Goal: Transaction & Acquisition: Purchase product/service

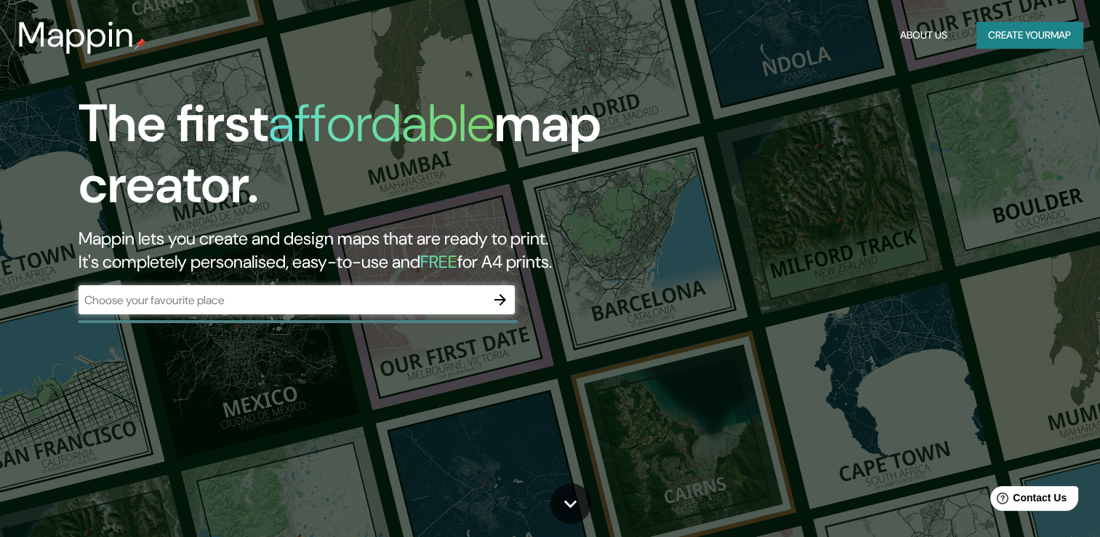
click at [352, 290] on div "​" at bounding box center [297, 299] width 436 height 29
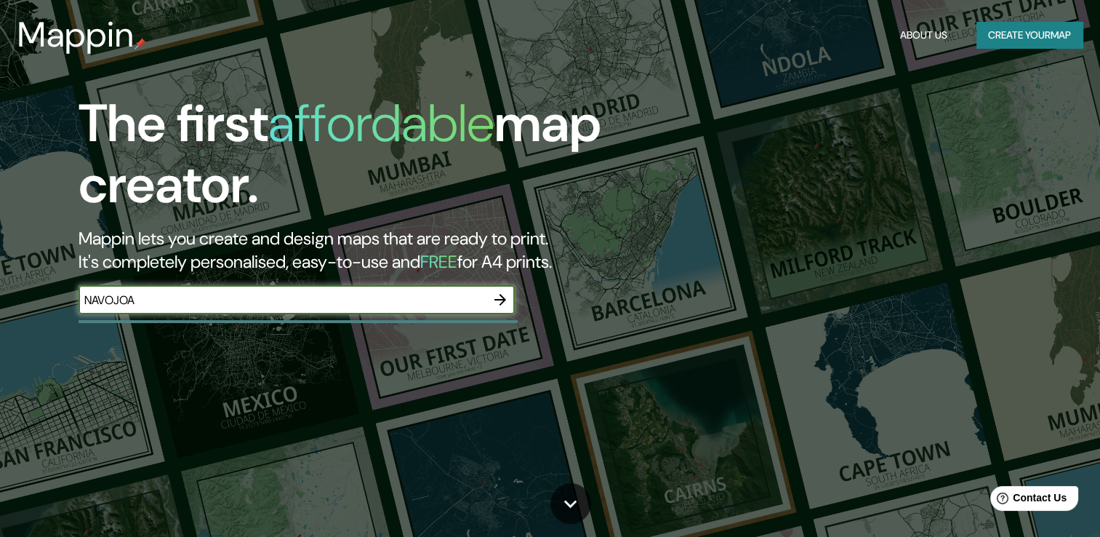
type input "NAVOJOA"
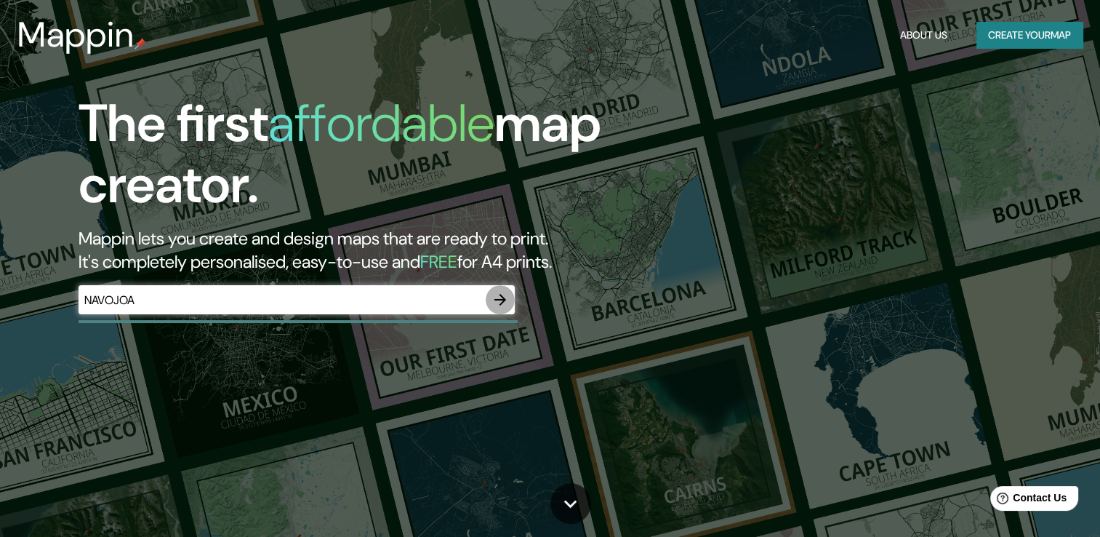
click at [499, 296] on icon "button" at bounding box center [500, 299] width 17 height 17
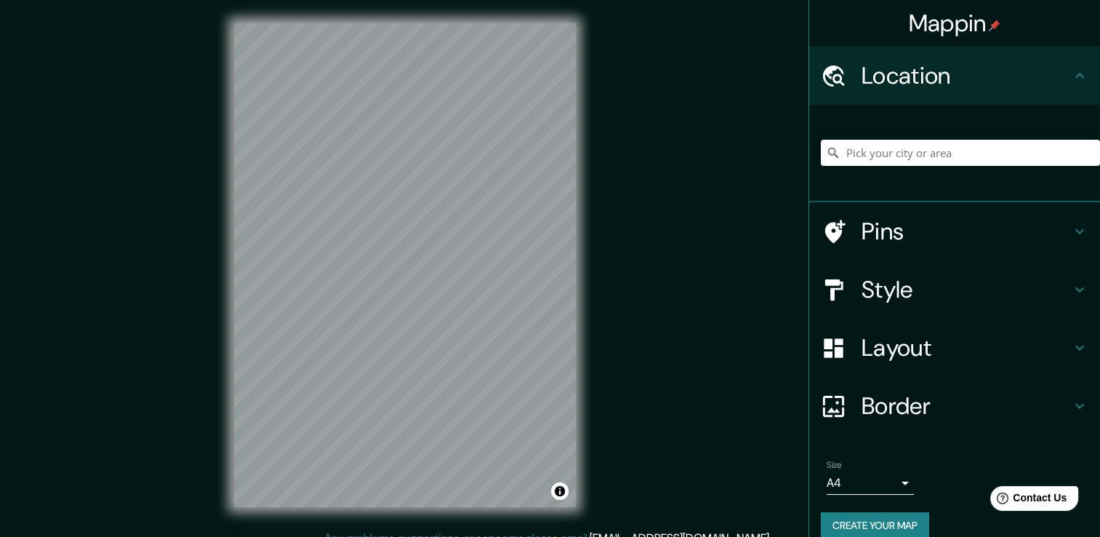
click at [385, 15] on div "© Mapbox © OpenStreetMap Improve this map" at bounding box center [405, 264] width 388 height 529
click at [942, 154] on input "Pick your city or area" at bounding box center [960, 153] width 279 height 26
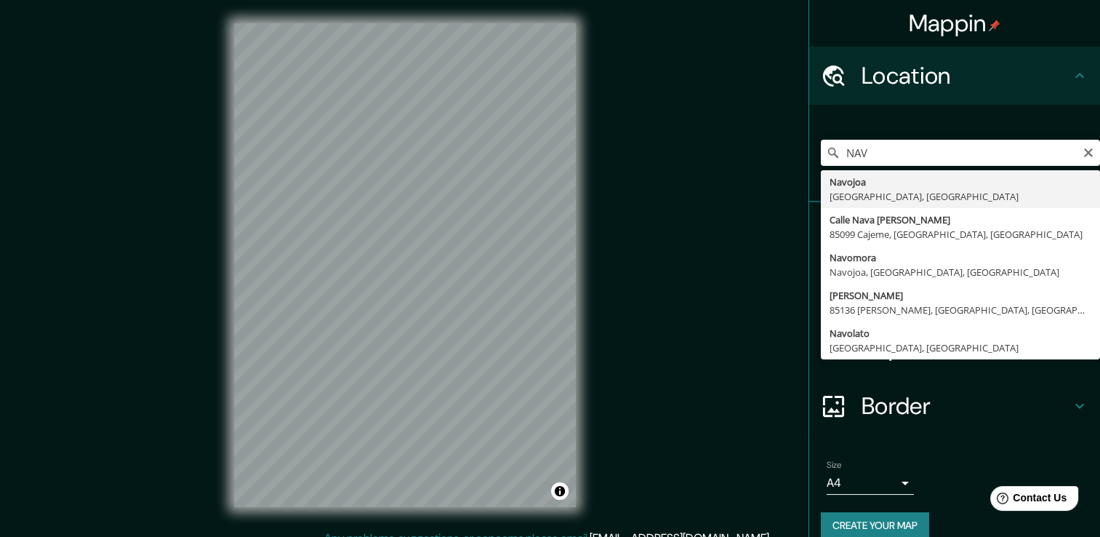
type input "Navojoa, [GEOGRAPHIC_DATA], [GEOGRAPHIC_DATA]"
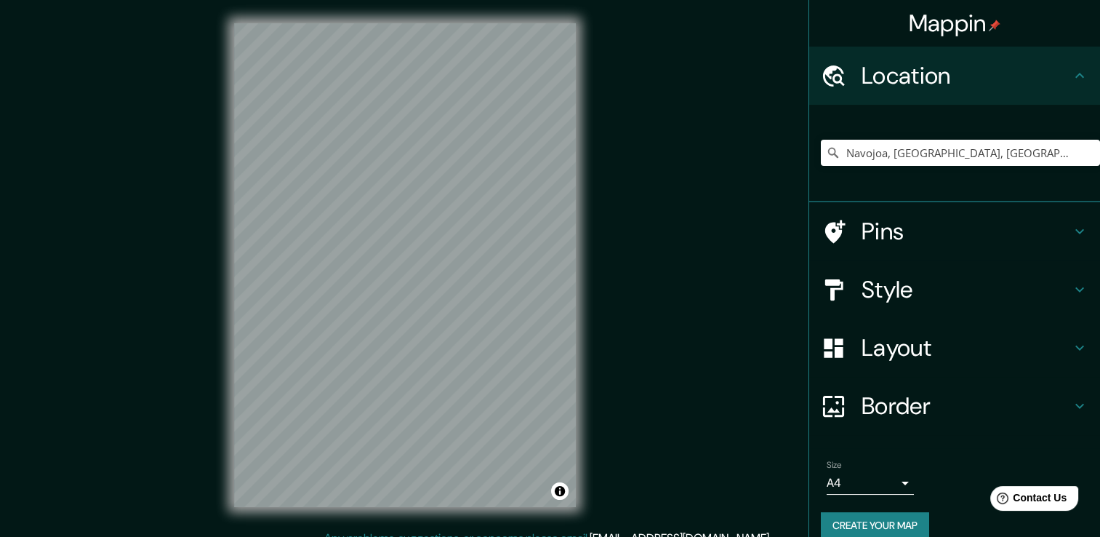
click at [917, 284] on h4 "Style" at bounding box center [966, 289] width 209 height 29
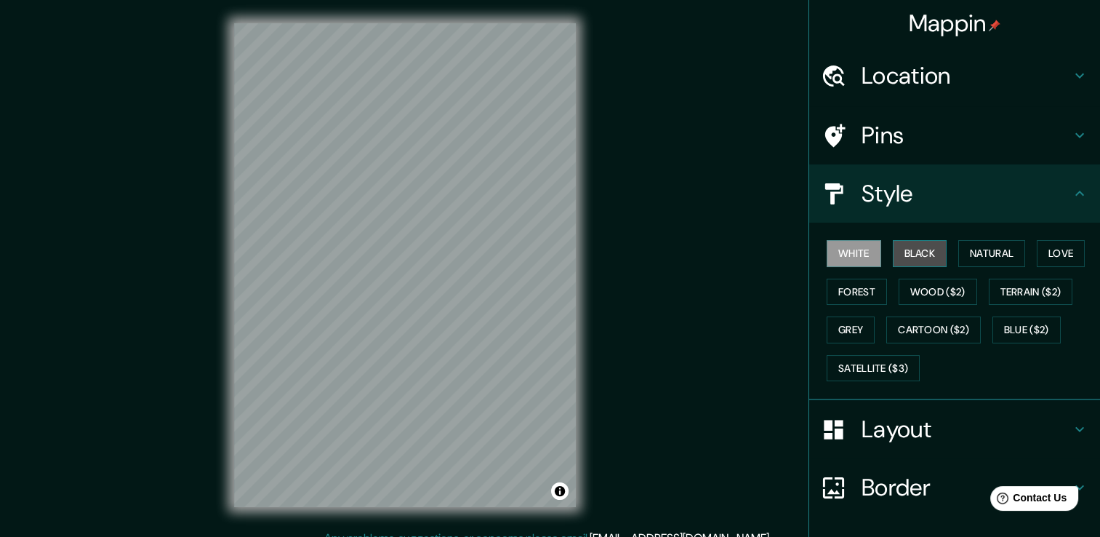
click at [901, 252] on button "Black" at bounding box center [920, 253] width 55 height 27
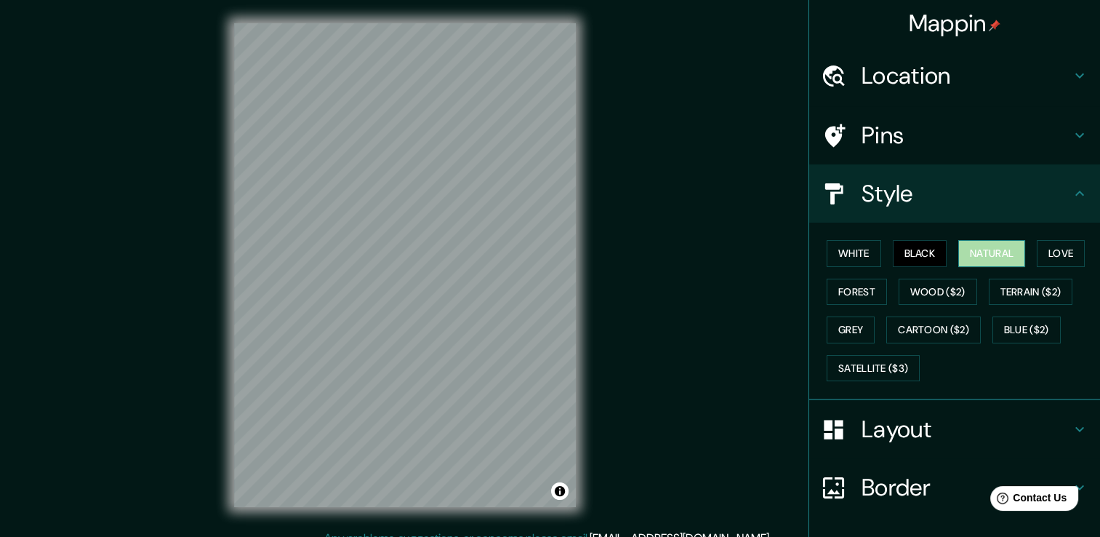
click at [982, 251] on button "Natural" at bounding box center [991, 253] width 67 height 27
click at [1046, 243] on button "Love" at bounding box center [1061, 253] width 48 height 27
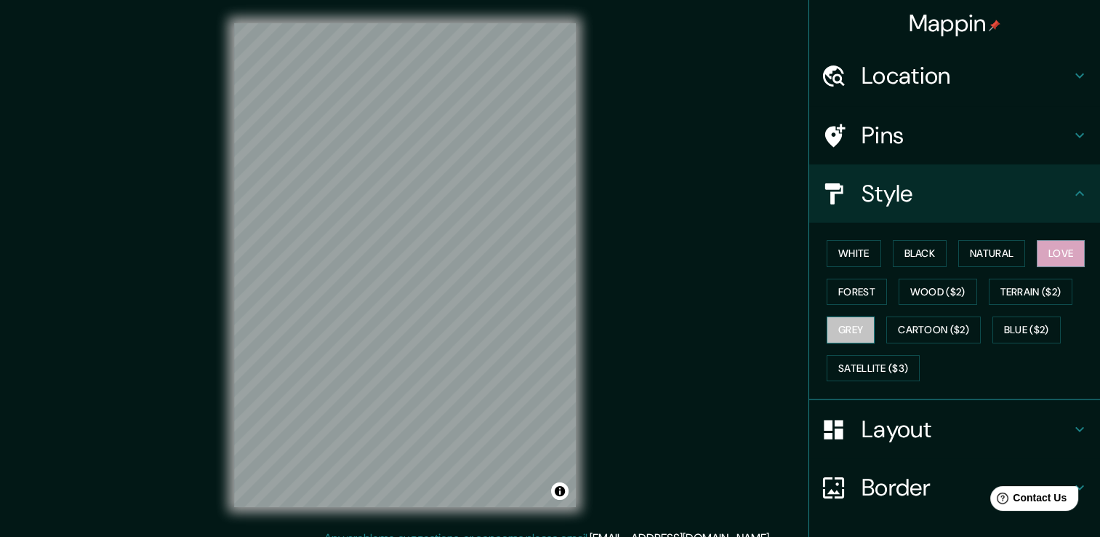
click at [849, 319] on button "Grey" at bounding box center [851, 329] width 48 height 27
click at [1037, 257] on button "Love" at bounding box center [1061, 253] width 48 height 27
click at [558, 490] on button "Toggle attribution" at bounding box center [559, 490] width 17 height 17
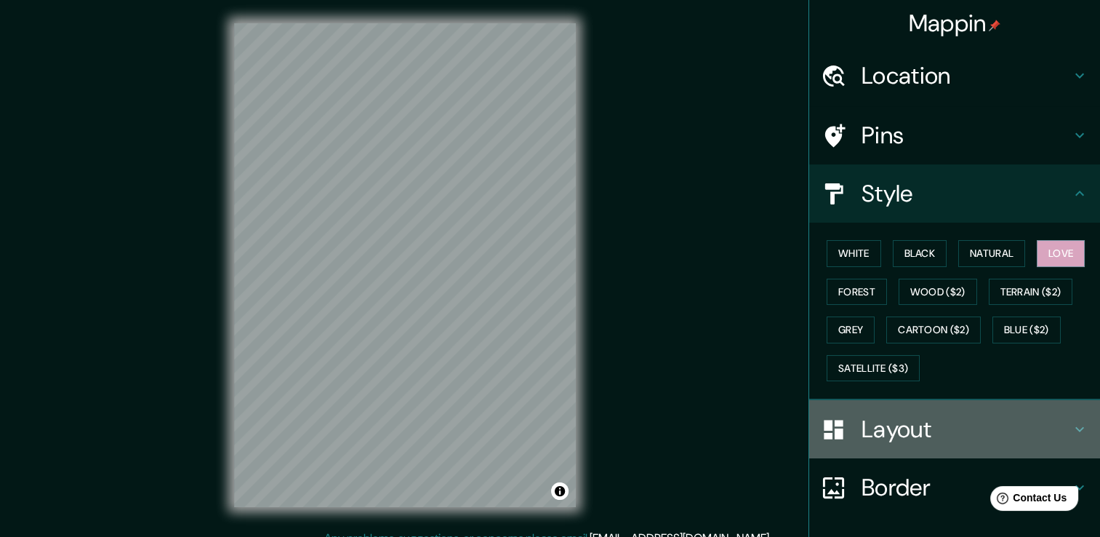
click at [900, 425] on h4 "Layout" at bounding box center [966, 428] width 209 height 29
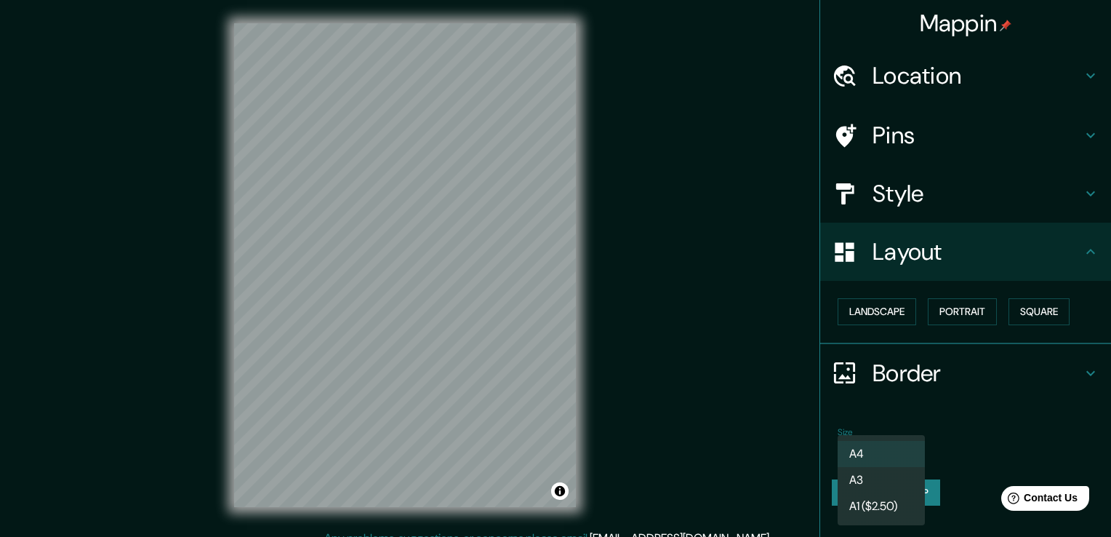
click at [896, 449] on body "Mappin Location Navojoa, Sonora, México Pins Style Layout Landscape Portrait Sq…" at bounding box center [555, 268] width 1111 height 537
click at [884, 478] on li "A3" at bounding box center [881, 480] width 87 height 26
type input "a4"
click at [892, 446] on body "Mappin Location Navojoa, Sonora, México Pins Style Layout Landscape Portrait Sq…" at bounding box center [555, 268] width 1111 height 537
click at [888, 473] on li "A3" at bounding box center [881, 480] width 87 height 26
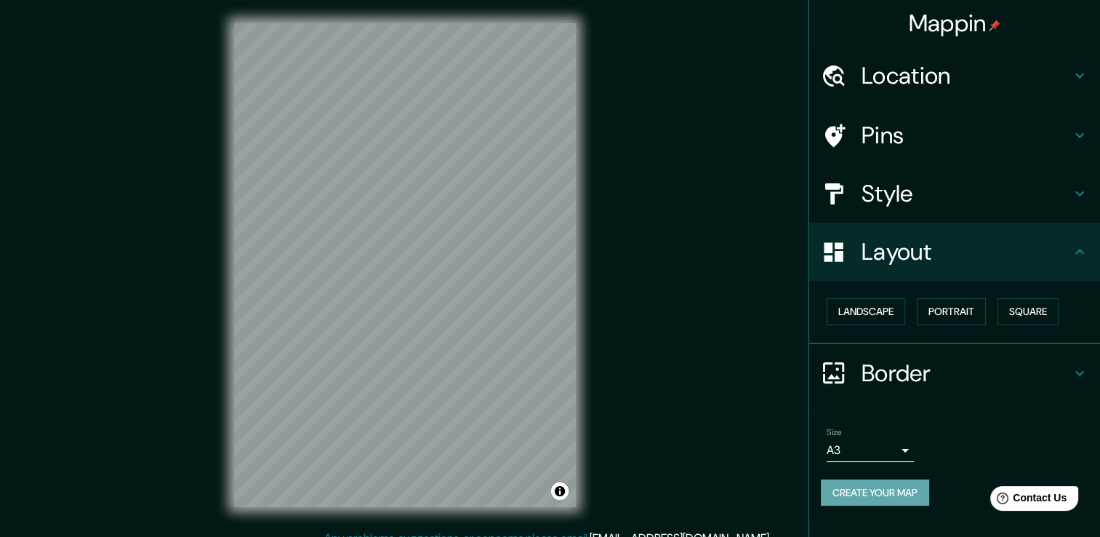
click at [884, 490] on button "Create your map" at bounding box center [875, 492] width 108 height 27
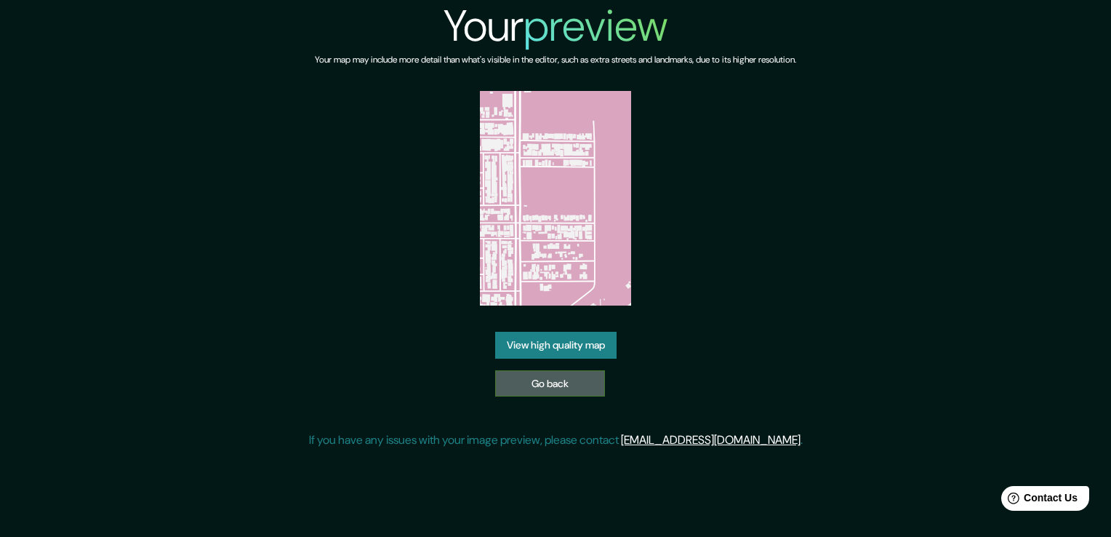
click at [564, 389] on link "Go back" at bounding box center [550, 383] width 110 height 27
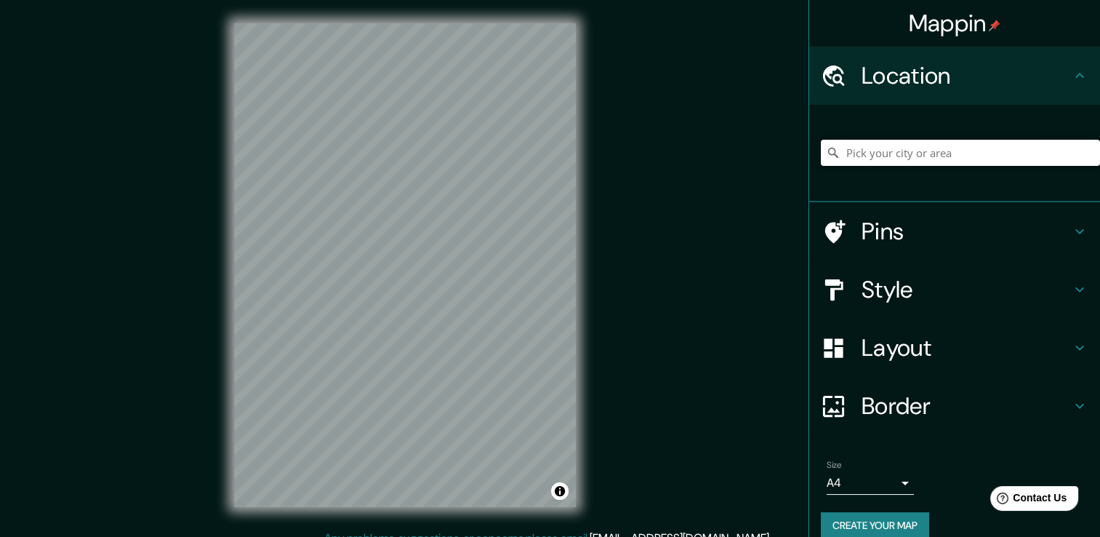
click at [900, 147] on input "Pick your city or area" at bounding box center [960, 153] width 279 height 26
click at [893, 153] on input "Pick your city or area" at bounding box center [960, 153] width 279 height 26
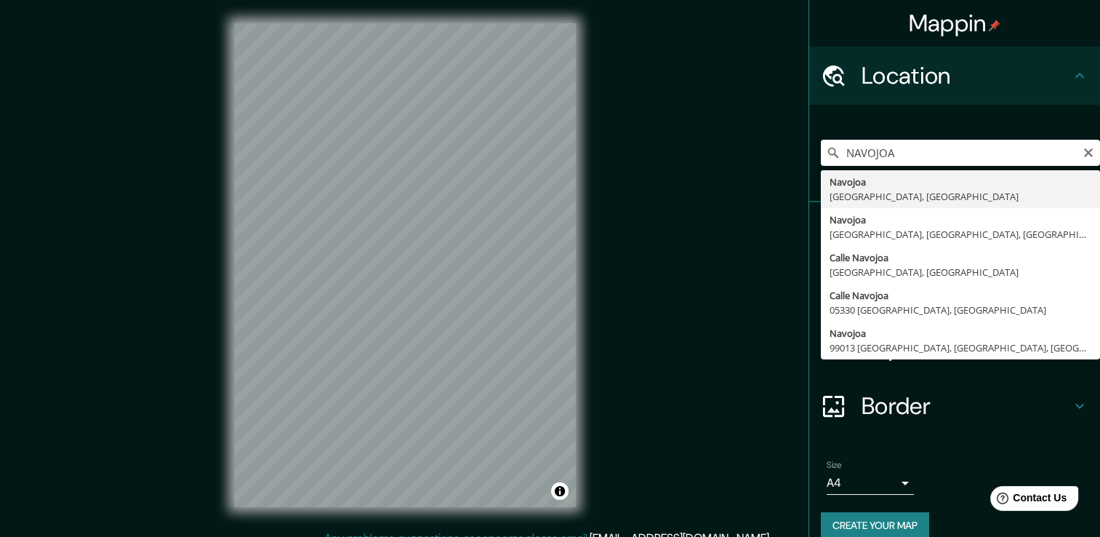
type input "Navojoa, [GEOGRAPHIC_DATA], [GEOGRAPHIC_DATA]"
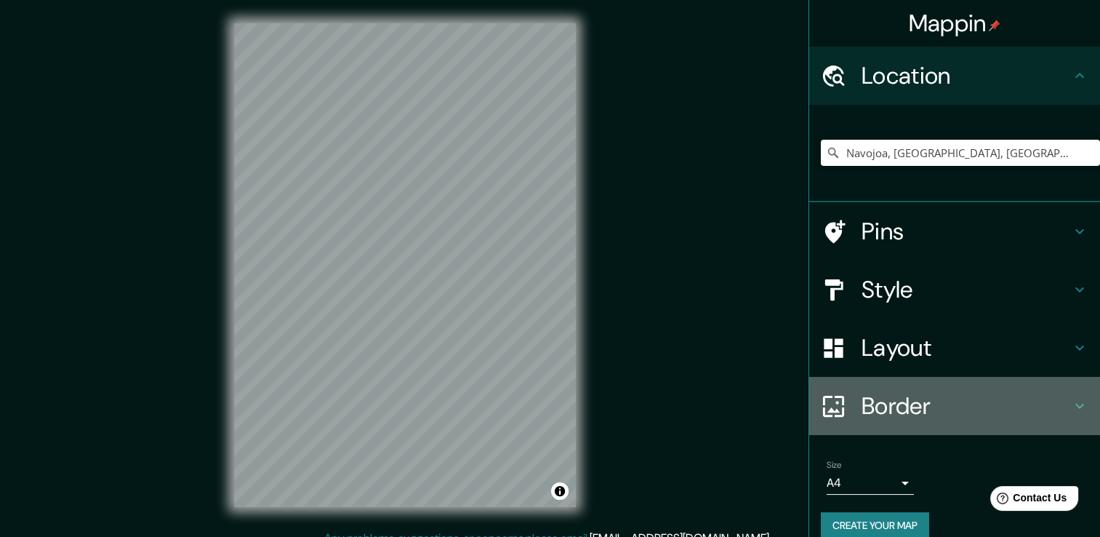
click at [916, 406] on h4 "Border" at bounding box center [966, 405] width 209 height 29
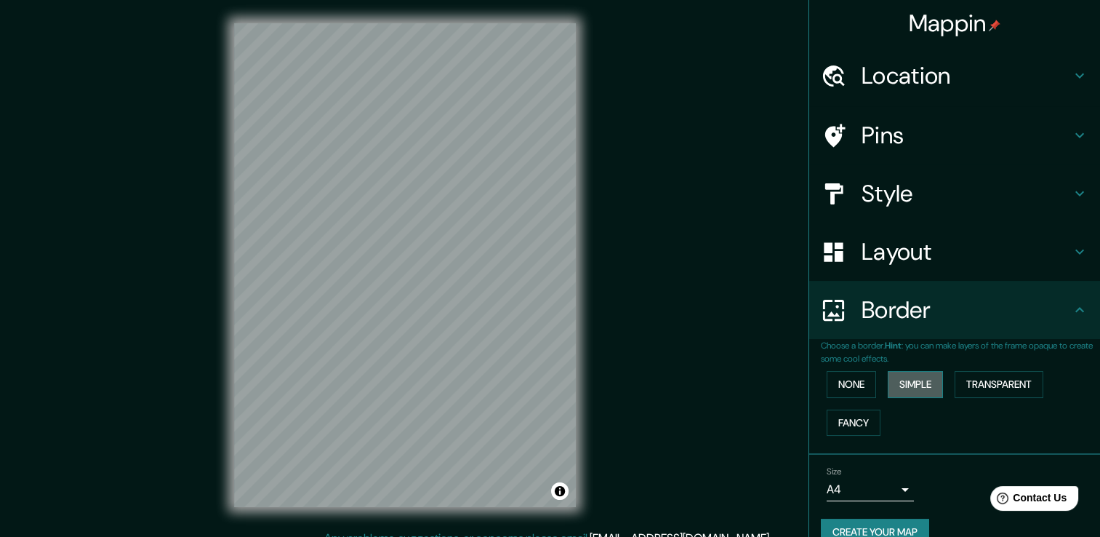
click at [888, 380] on button "Simple" at bounding box center [915, 384] width 55 height 27
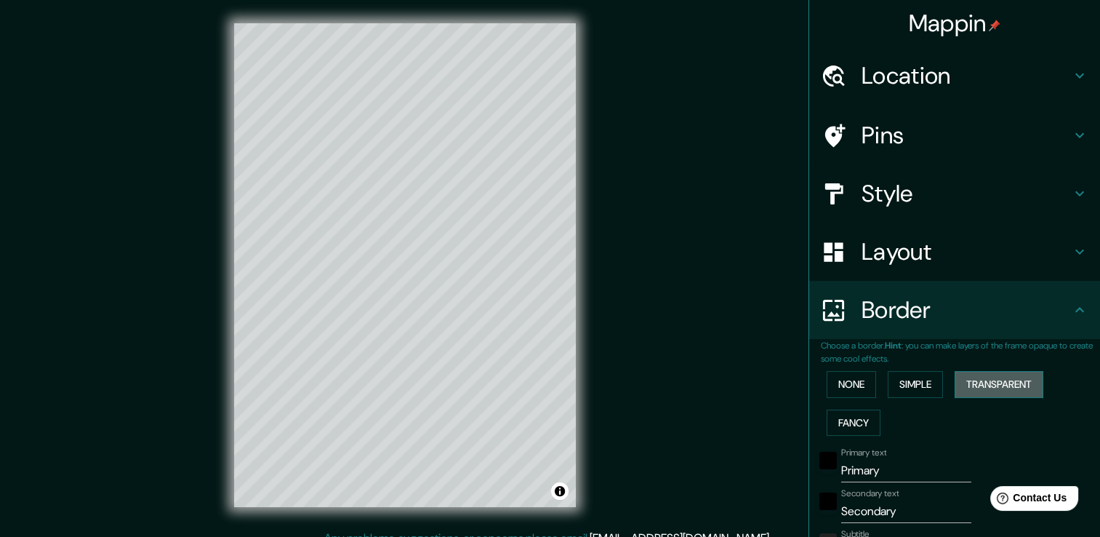
click at [967, 381] on button "Transparent" at bounding box center [999, 384] width 89 height 27
click at [843, 417] on button "Fancy" at bounding box center [854, 422] width 54 height 27
click at [841, 385] on button "None" at bounding box center [851, 384] width 49 height 27
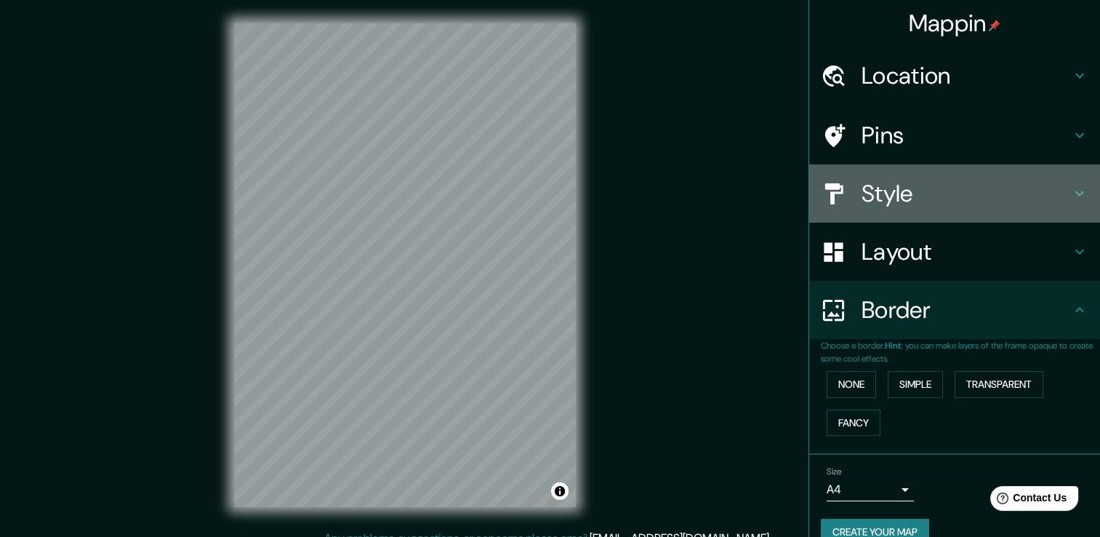
click at [916, 194] on h4 "Style" at bounding box center [966, 193] width 209 height 29
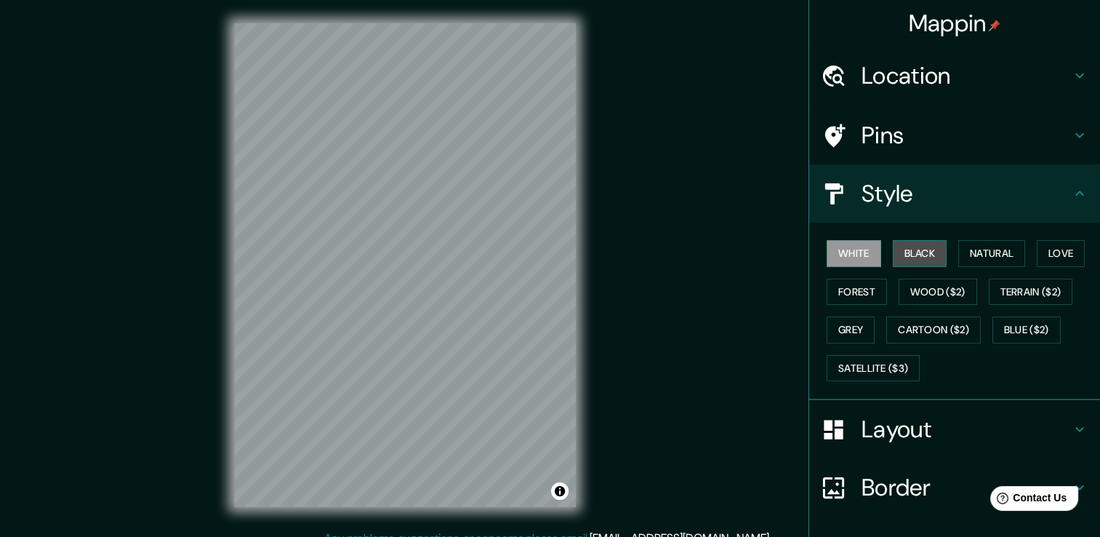
click at [910, 246] on button "Black" at bounding box center [920, 253] width 55 height 27
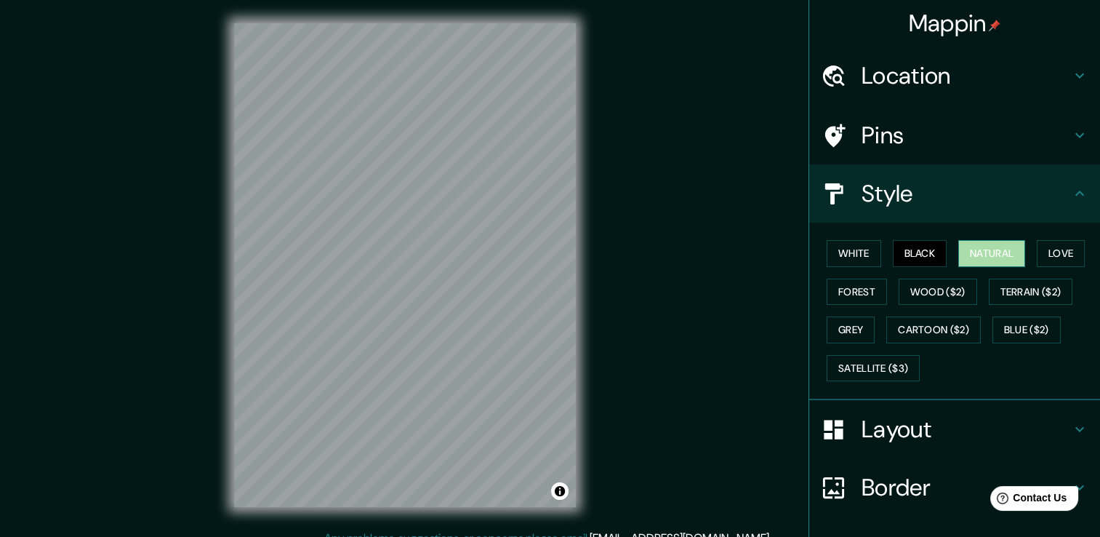
click at [966, 252] on button "Natural" at bounding box center [991, 253] width 67 height 27
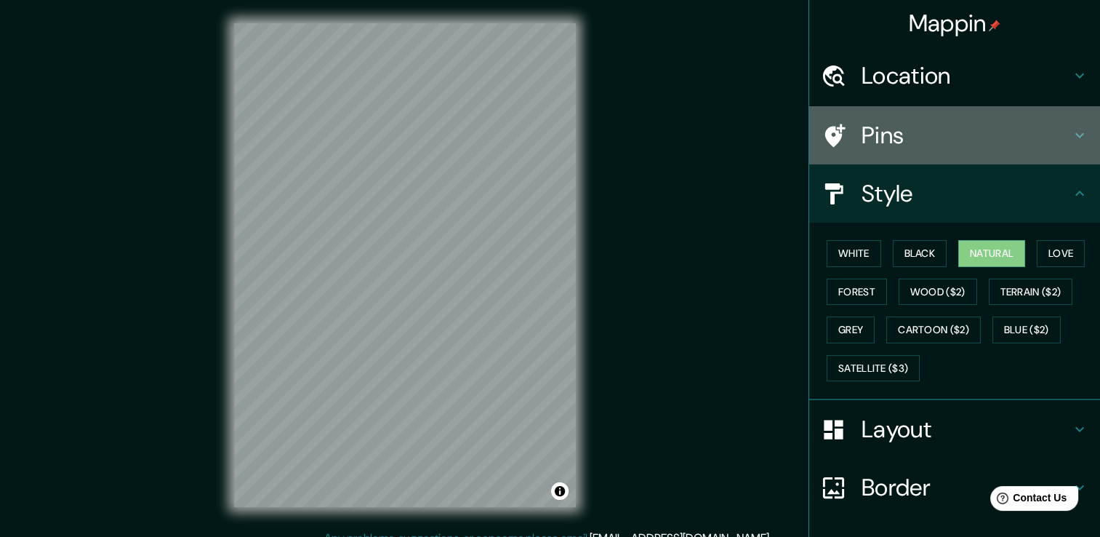
click at [913, 146] on h4 "Pins" at bounding box center [966, 135] width 209 height 29
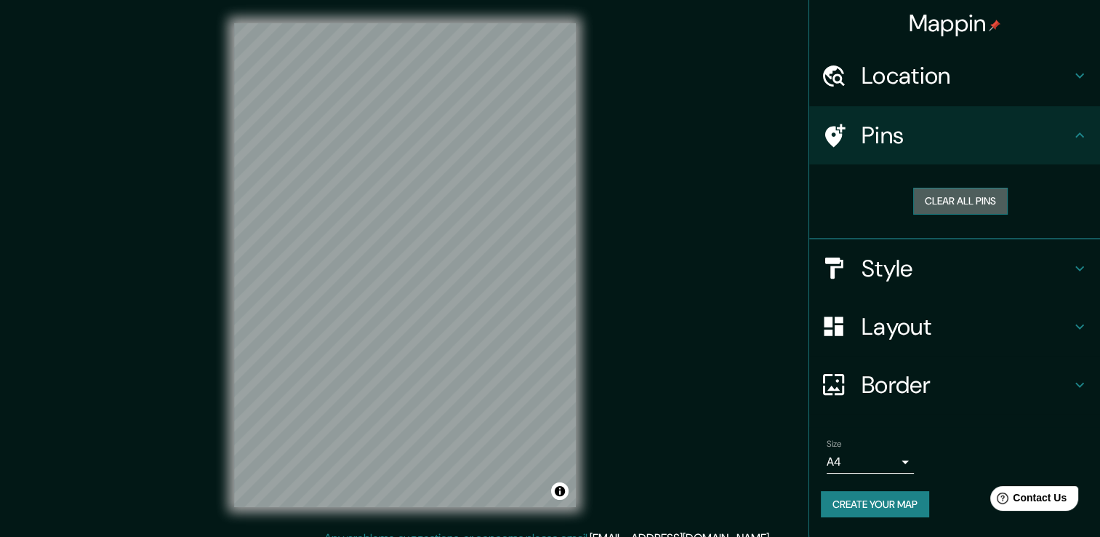
click at [945, 196] on button "Clear all pins" at bounding box center [960, 201] width 95 height 27
click at [942, 195] on button "Clear all pins" at bounding box center [960, 201] width 95 height 27
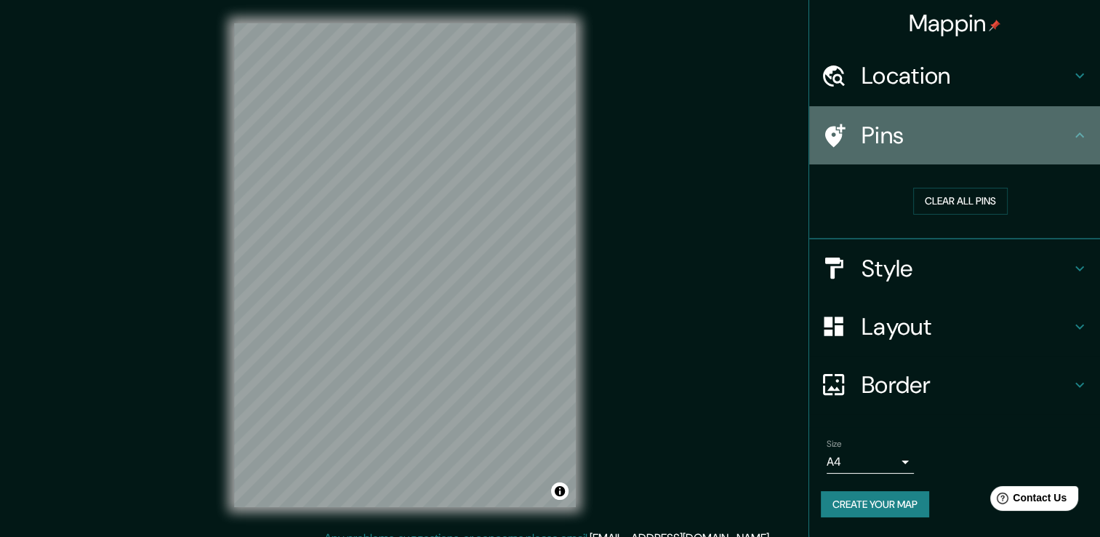
click at [931, 135] on h4 "Pins" at bounding box center [966, 135] width 209 height 29
click at [856, 131] on div at bounding box center [841, 135] width 41 height 25
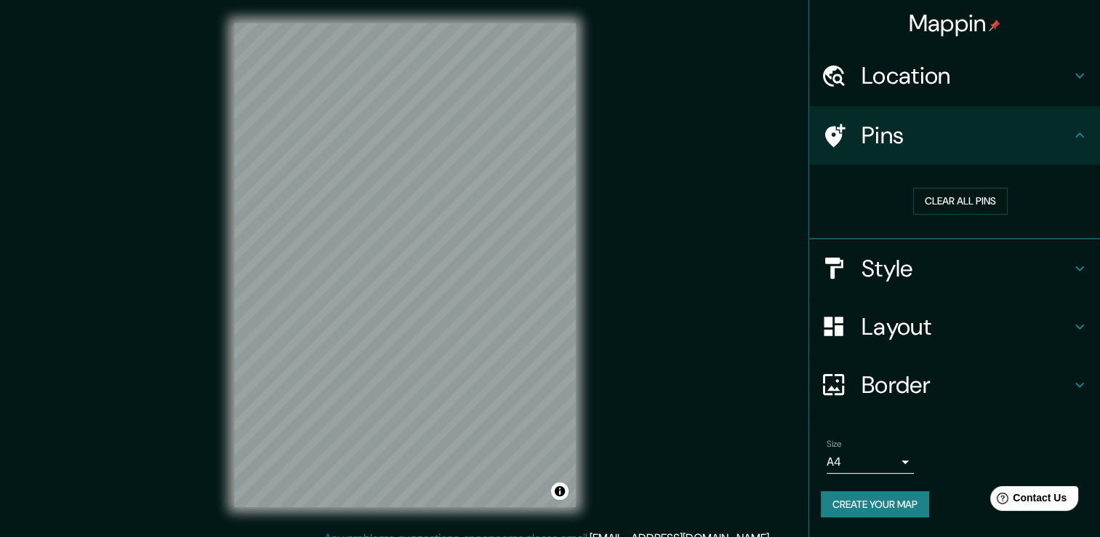
scroll to position [16, 0]
